Goal: Book appointment/travel/reservation

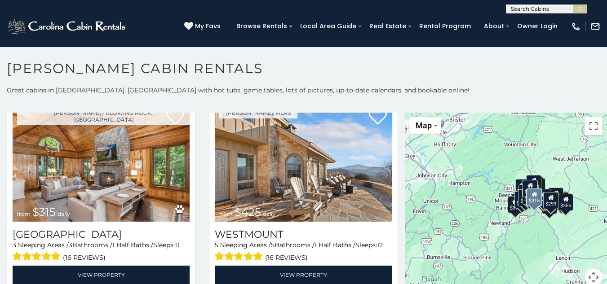
scroll to position [240, 0]
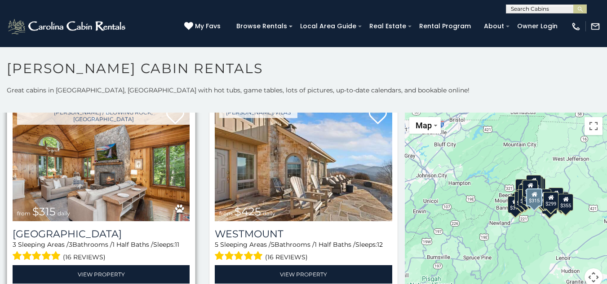
click at [146, 187] on img at bounding box center [101, 161] width 177 height 119
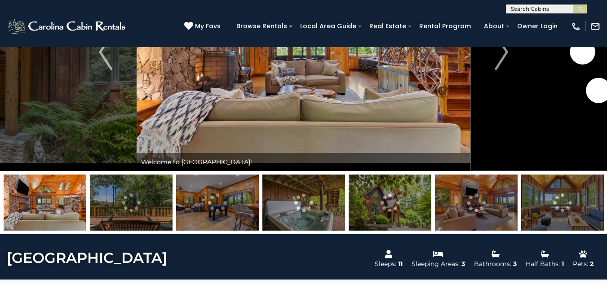
click at [406, 217] on img at bounding box center [390, 203] width 83 height 56
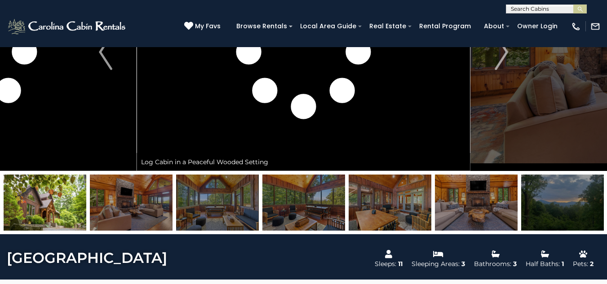
click at [444, 206] on img at bounding box center [476, 203] width 83 height 56
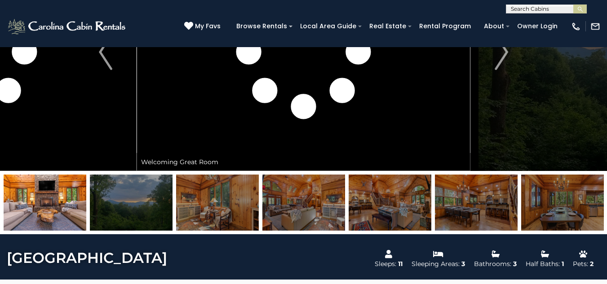
click at [376, 209] on img at bounding box center [390, 203] width 83 height 56
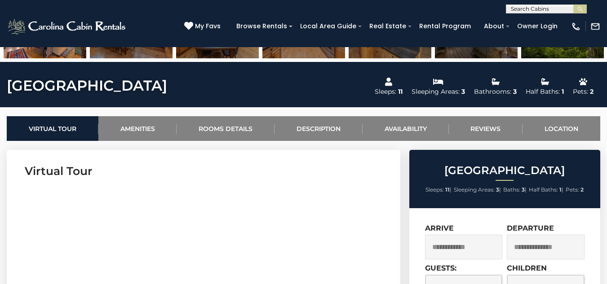
scroll to position [390, 0]
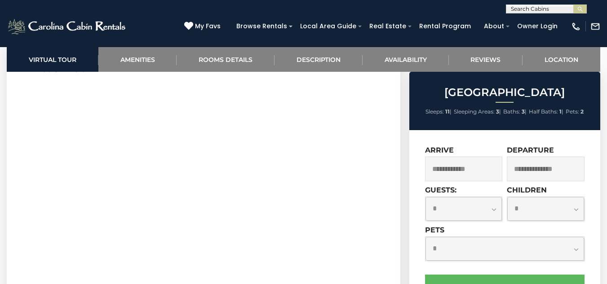
click at [456, 204] on select "**********" at bounding box center [464, 209] width 77 height 24
click at [414, 207] on div "**********" at bounding box center [504, 271] width 191 height 283
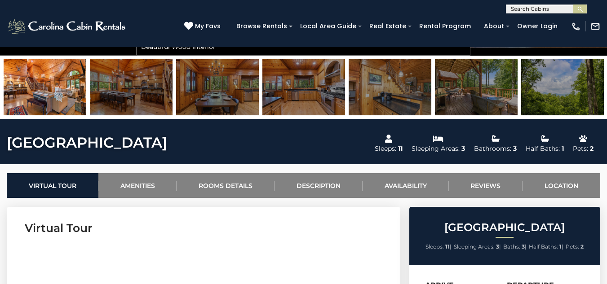
scroll to position [229, 0]
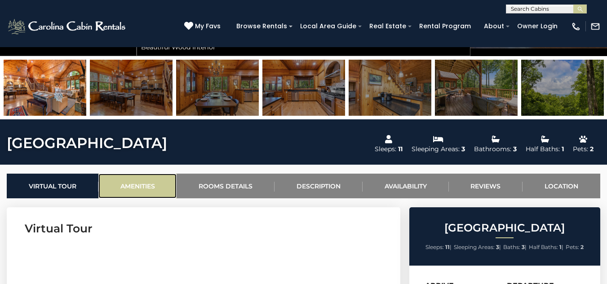
click at [128, 181] on link "Amenities" at bounding box center [137, 186] width 79 height 25
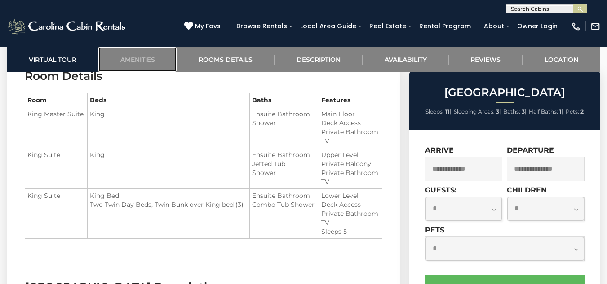
scroll to position [1186, 0]
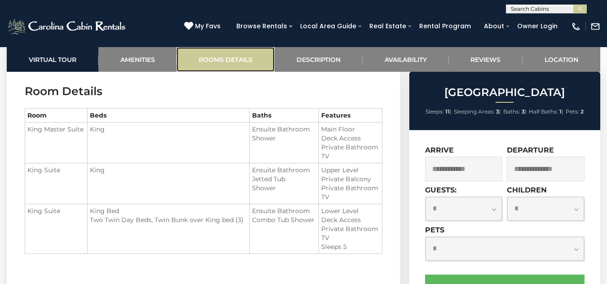
click at [237, 57] on link "Rooms Details" at bounding box center [226, 59] width 98 height 25
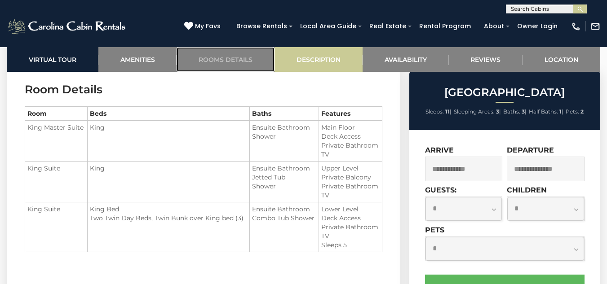
scroll to position [1189, 0]
click at [342, 58] on link "Description" at bounding box center [319, 59] width 88 height 25
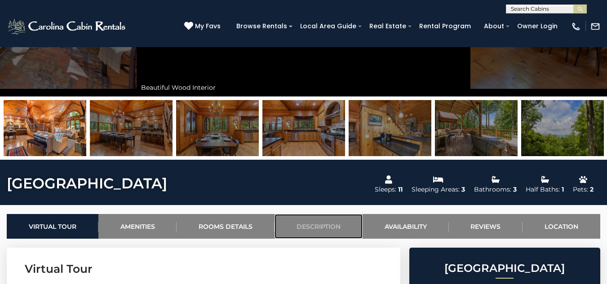
scroll to position [165, 0]
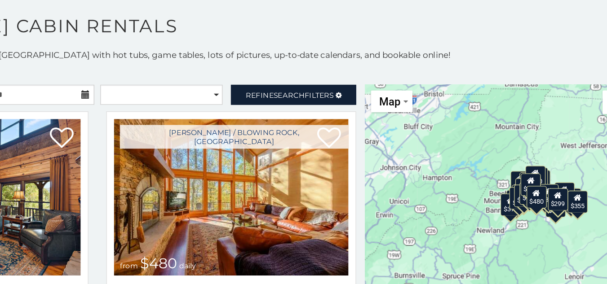
scroll to position [3, 0]
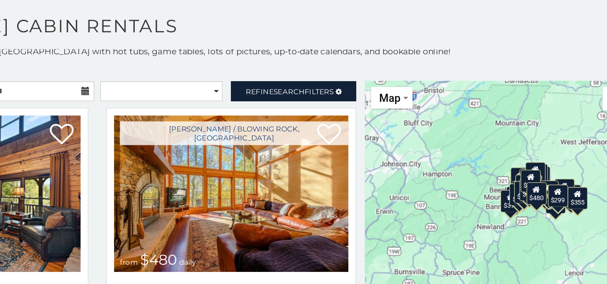
click at [550, 201] on div "$299" at bounding box center [550, 197] width 15 height 17
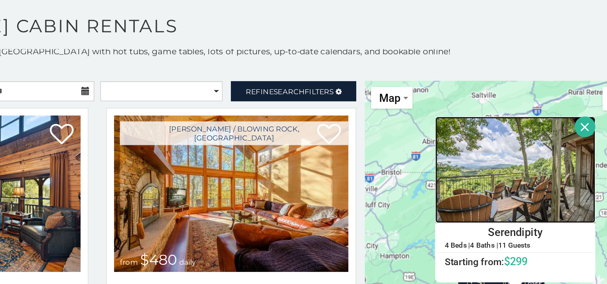
click at [516, 195] on img at bounding box center [518, 177] width 121 height 81
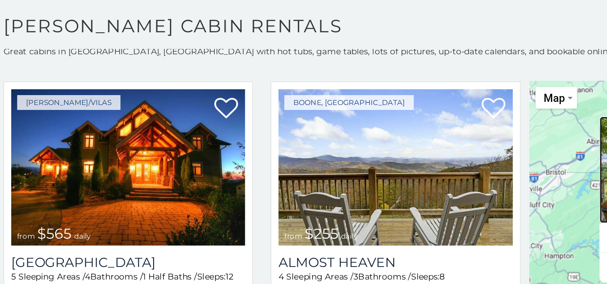
scroll to position [1854, 0]
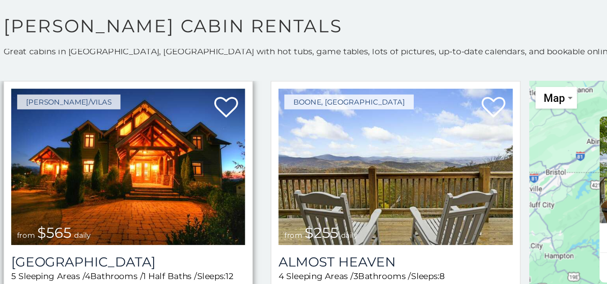
click at [115, 176] on img at bounding box center [101, 175] width 177 height 119
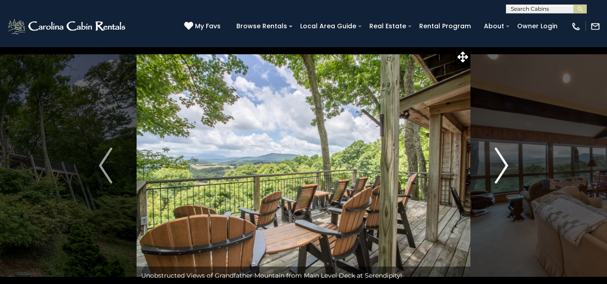
click at [511, 165] on button "Next" at bounding box center [501, 166] width 62 height 238
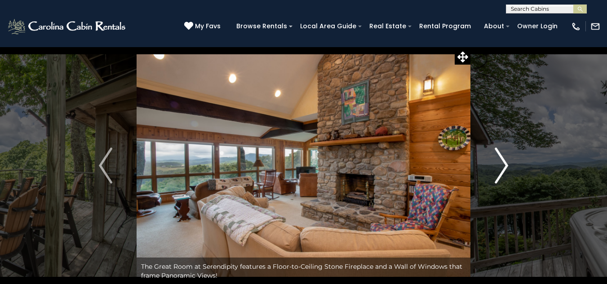
click at [511, 165] on button "Next" at bounding box center [501, 166] width 62 height 238
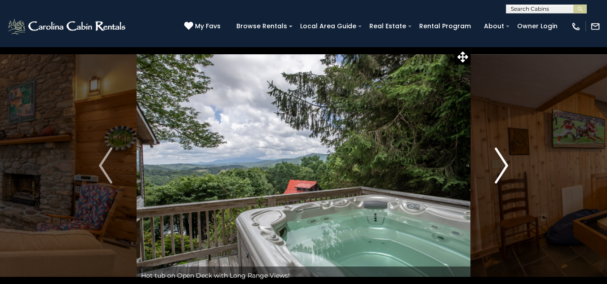
click at [511, 165] on button "Next" at bounding box center [501, 166] width 62 height 238
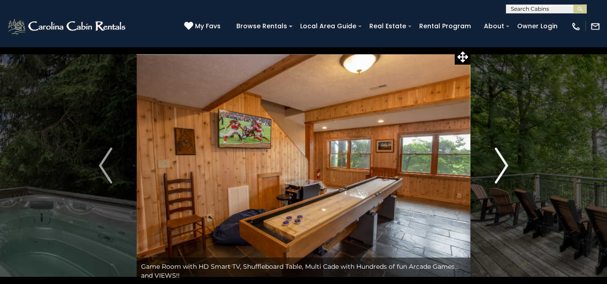
click at [511, 165] on button "Next" at bounding box center [501, 166] width 62 height 238
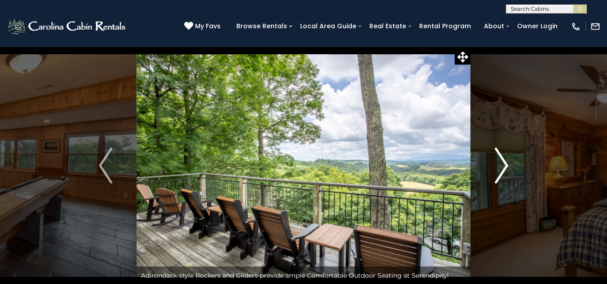
click at [511, 165] on button "Next" at bounding box center [501, 166] width 62 height 238
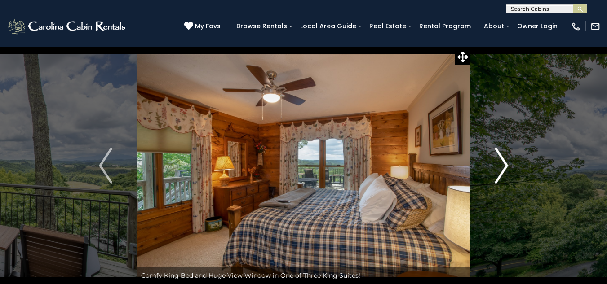
click at [511, 165] on button "Next" at bounding box center [501, 166] width 62 height 238
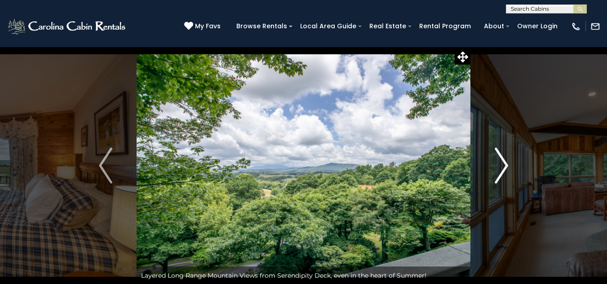
click at [511, 165] on button "Next" at bounding box center [501, 166] width 62 height 238
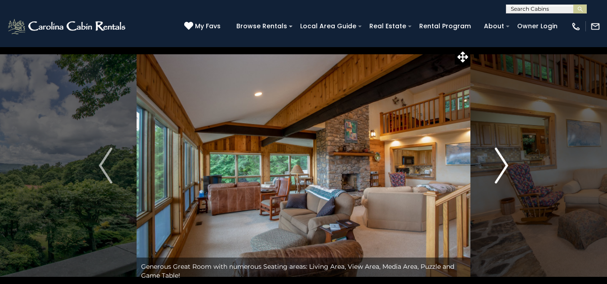
click at [511, 165] on button "Next" at bounding box center [501, 166] width 62 height 238
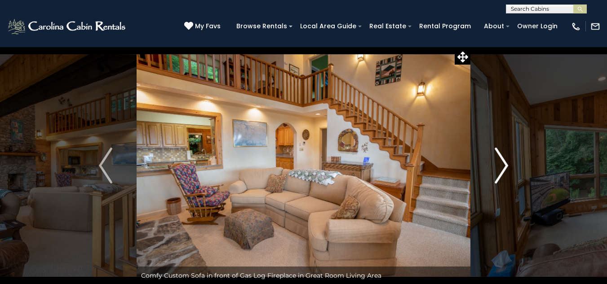
click at [511, 165] on button "Next" at bounding box center [501, 166] width 62 height 238
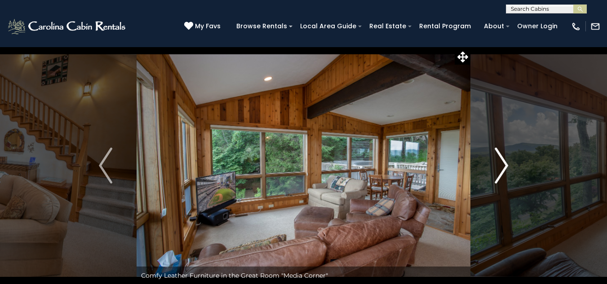
click at [511, 165] on button "Next" at bounding box center [501, 166] width 62 height 238
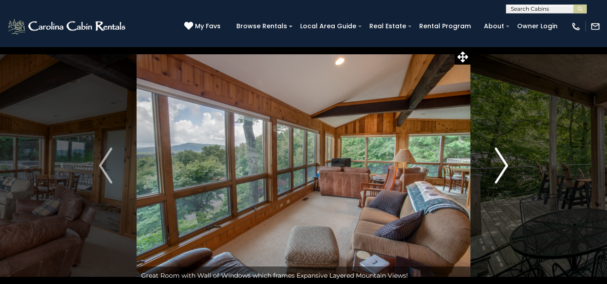
click at [511, 165] on button "Next" at bounding box center [501, 166] width 62 height 238
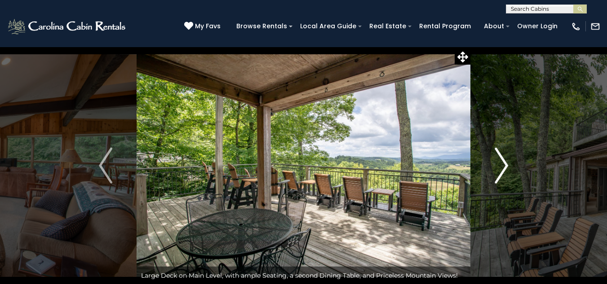
click at [511, 165] on button "Next" at bounding box center [501, 166] width 62 height 238
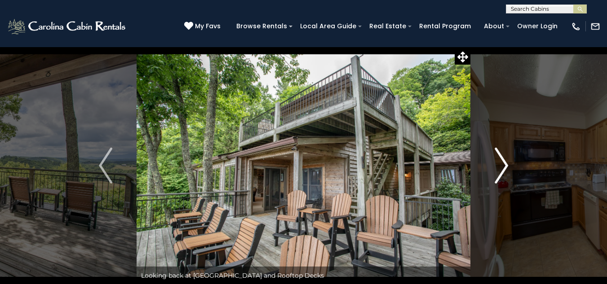
click at [511, 165] on button "Next" at bounding box center [501, 166] width 62 height 238
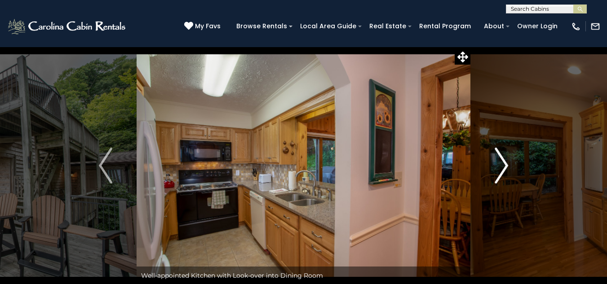
click at [511, 165] on button "Next" at bounding box center [501, 166] width 62 height 238
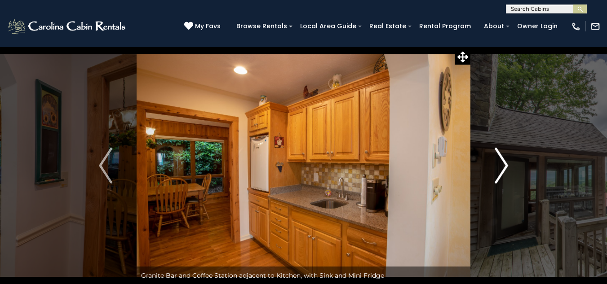
click at [511, 165] on button "Next" at bounding box center [501, 166] width 62 height 238
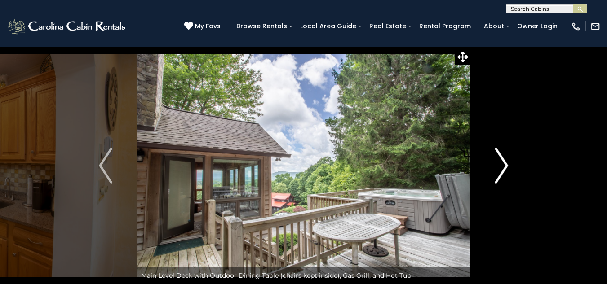
click at [511, 165] on button "Next" at bounding box center [501, 166] width 62 height 238
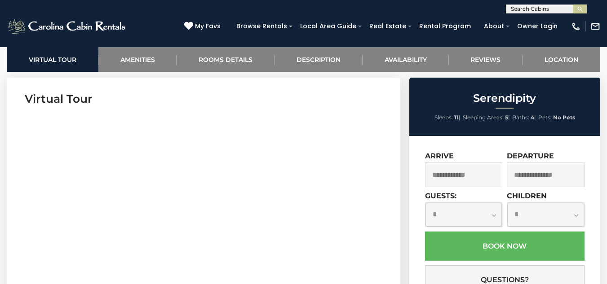
scroll to position [359, 0]
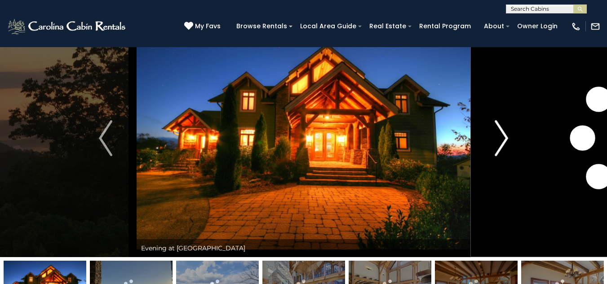
click at [500, 133] on img "Next" at bounding box center [501, 138] width 13 height 36
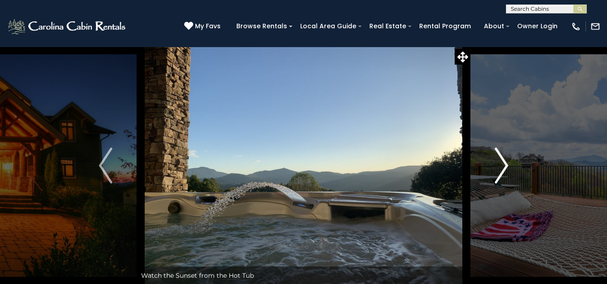
click at [504, 156] on img "Next" at bounding box center [501, 166] width 13 height 36
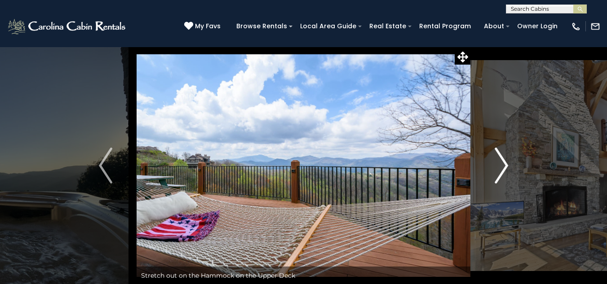
click at [504, 156] on img "Next" at bounding box center [501, 166] width 13 height 36
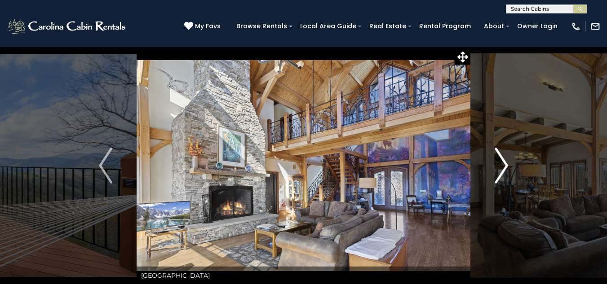
click at [504, 156] on img "Next" at bounding box center [501, 166] width 13 height 36
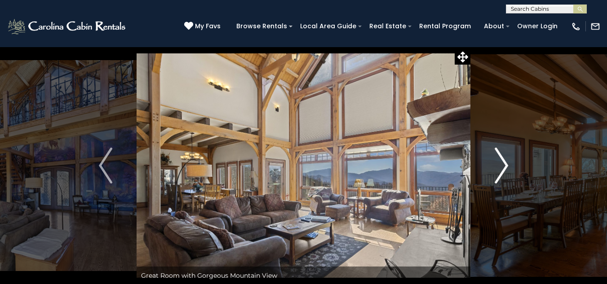
click at [504, 156] on img "Next" at bounding box center [501, 166] width 13 height 36
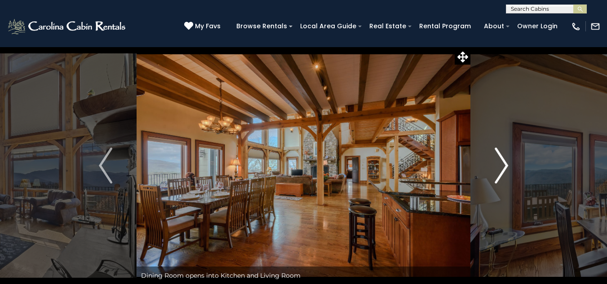
click at [504, 156] on img "Next" at bounding box center [501, 166] width 13 height 36
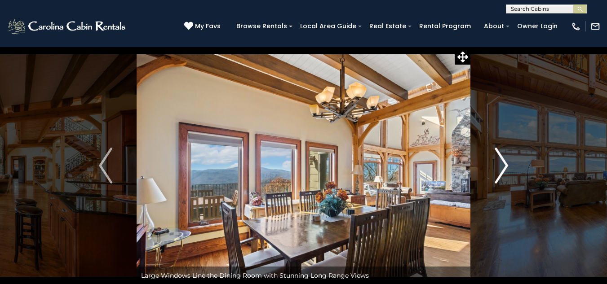
click at [504, 156] on img "Next" at bounding box center [501, 166] width 13 height 36
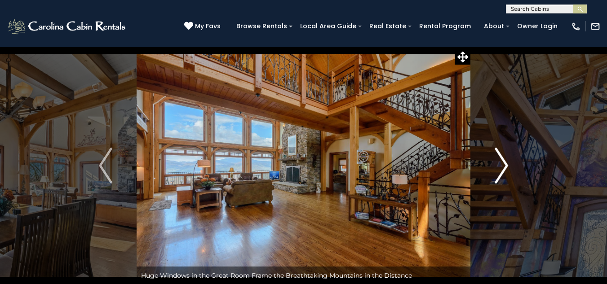
click at [504, 156] on img "Next" at bounding box center [501, 166] width 13 height 36
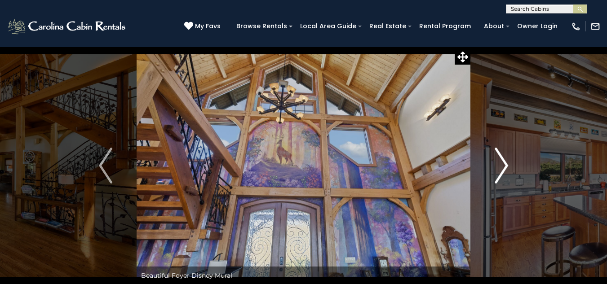
click at [504, 156] on img "Next" at bounding box center [501, 166] width 13 height 36
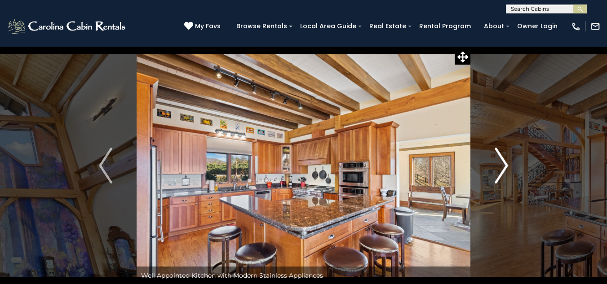
click at [504, 156] on img "Next" at bounding box center [501, 166] width 13 height 36
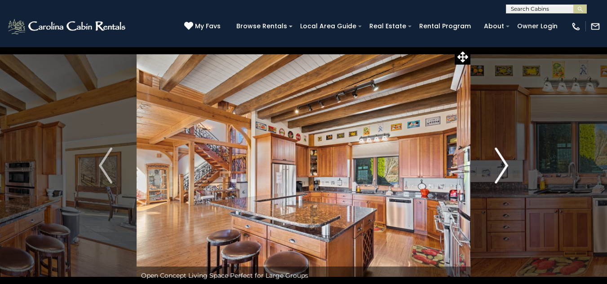
click at [504, 156] on img "Next" at bounding box center [501, 166] width 13 height 36
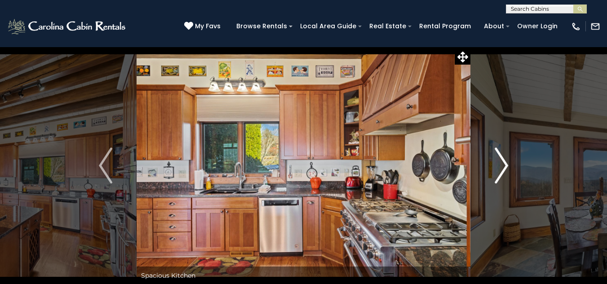
click at [504, 156] on img "Next" at bounding box center [501, 166] width 13 height 36
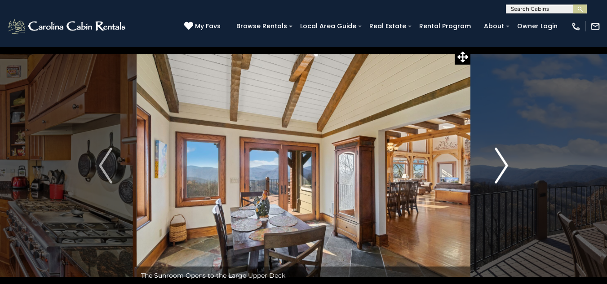
click at [504, 156] on img "Next" at bounding box center [501, 166] width 13 height 36
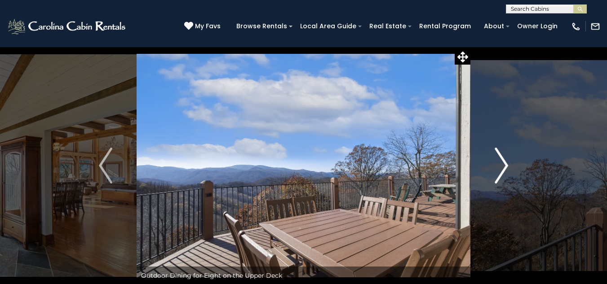
click at [504, 156] on img "Next" at bounding box center [501, 166] width 13 height 36
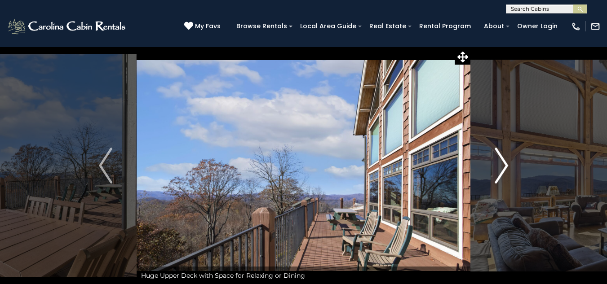
click at [504, 156] on img "Next" at bounding box center [501, 166] width 13 height 36
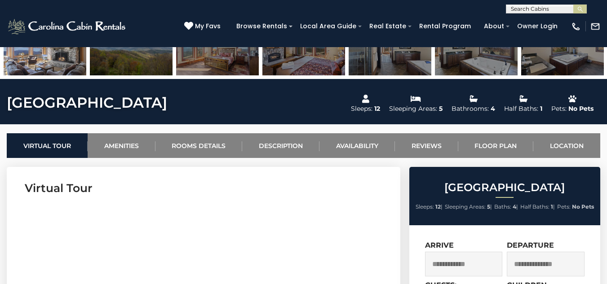
scroll to position [359, 0]
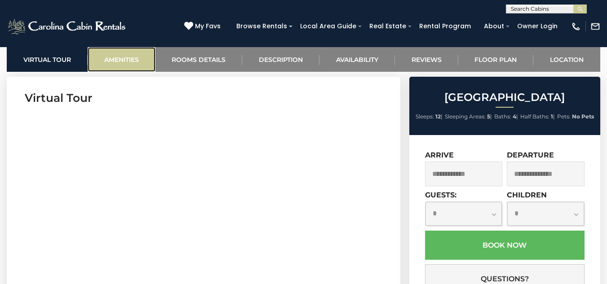
click at [144, 57] on link "Amenities" at bounding box center [122, 59] width 68 height 25
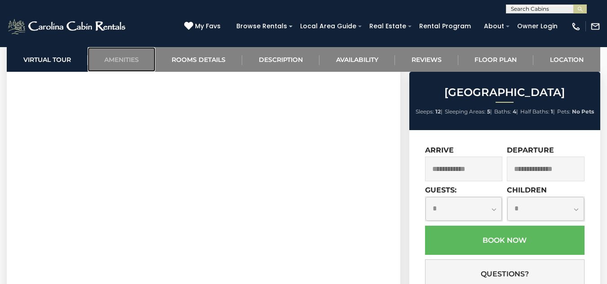
scroll to position [406, 0]
